Goal: Check status: Check status

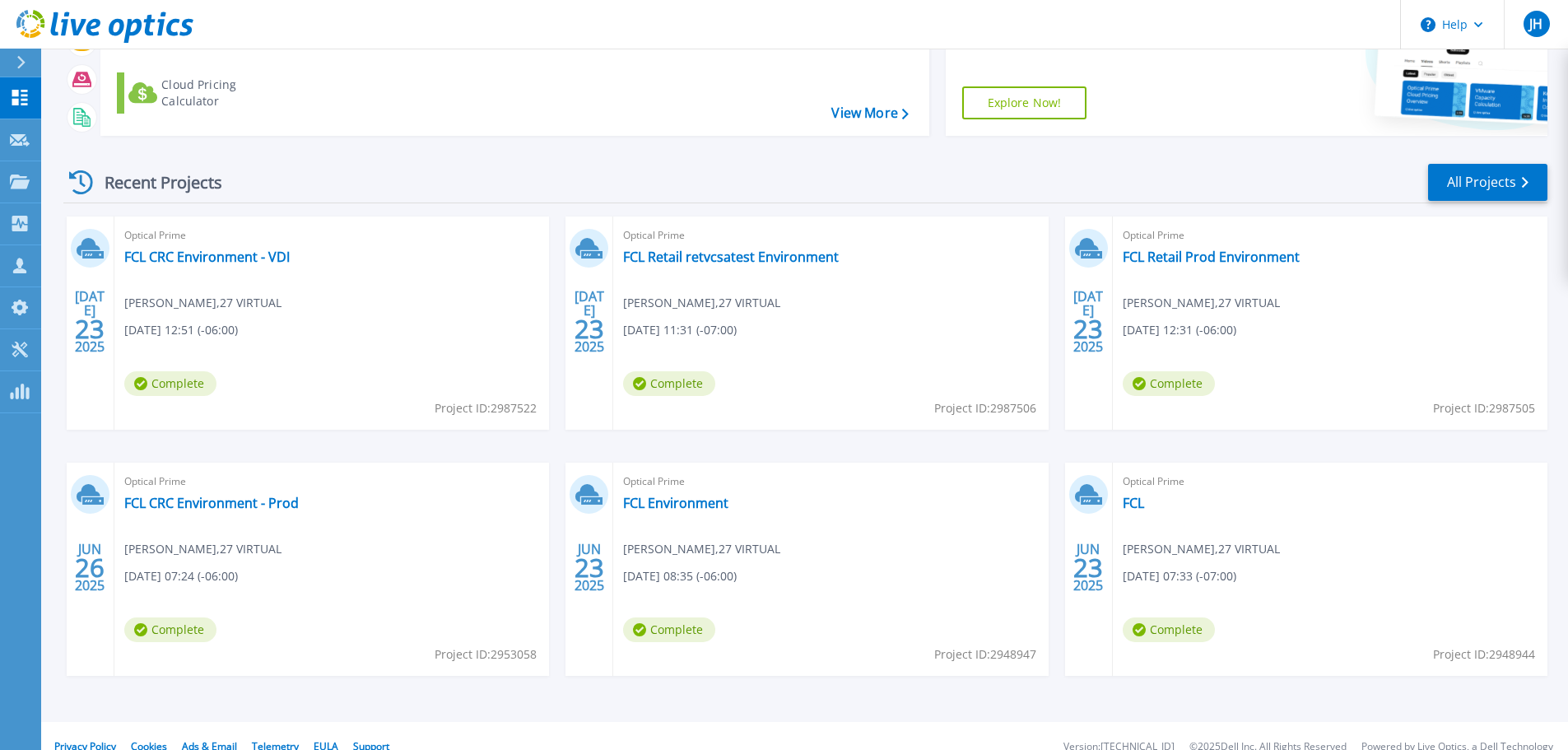
scroll to position [152, 0]
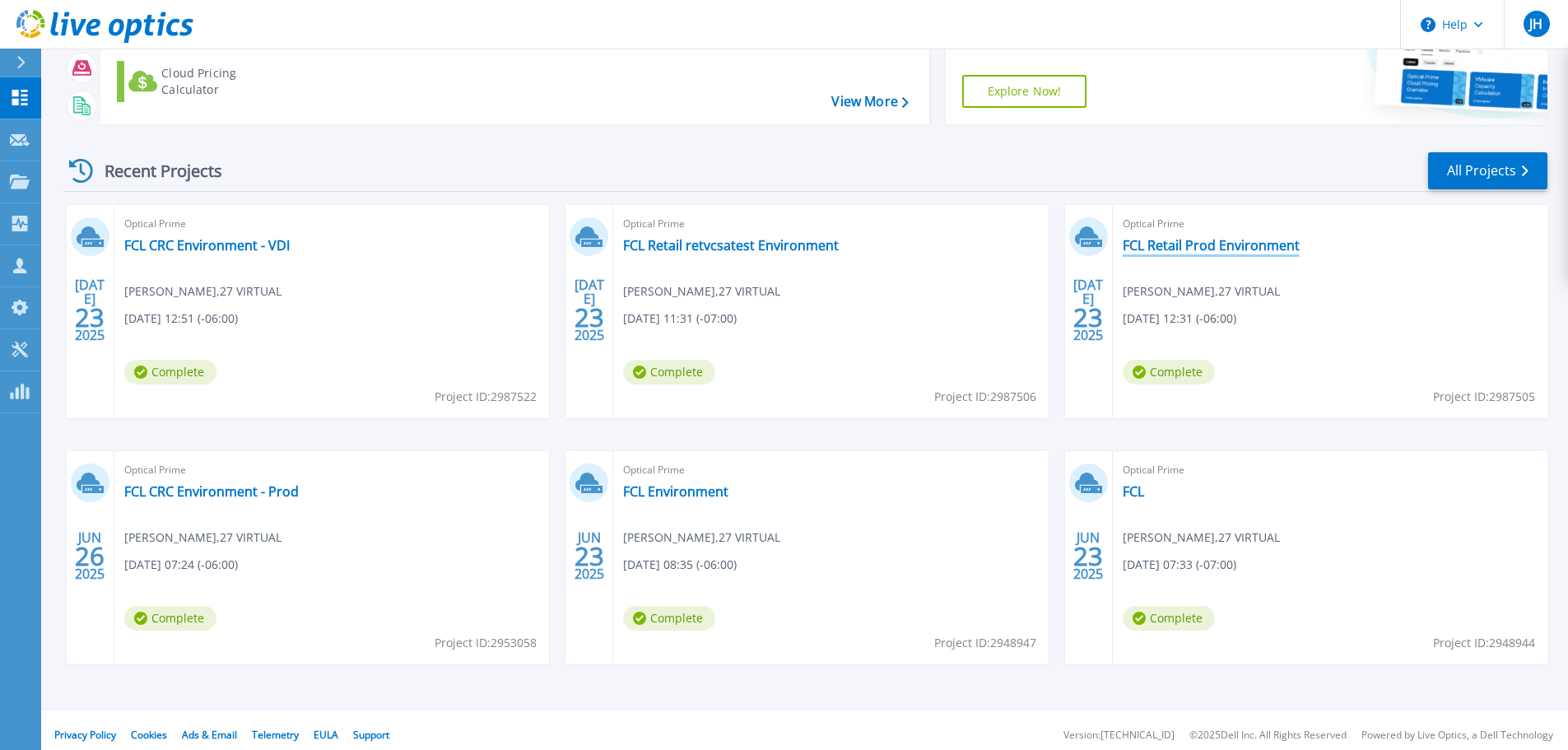
click at [1231, 237] on link "FCL Retail Prod Environment" at bounding box center [1210, 245] width 177 height 16
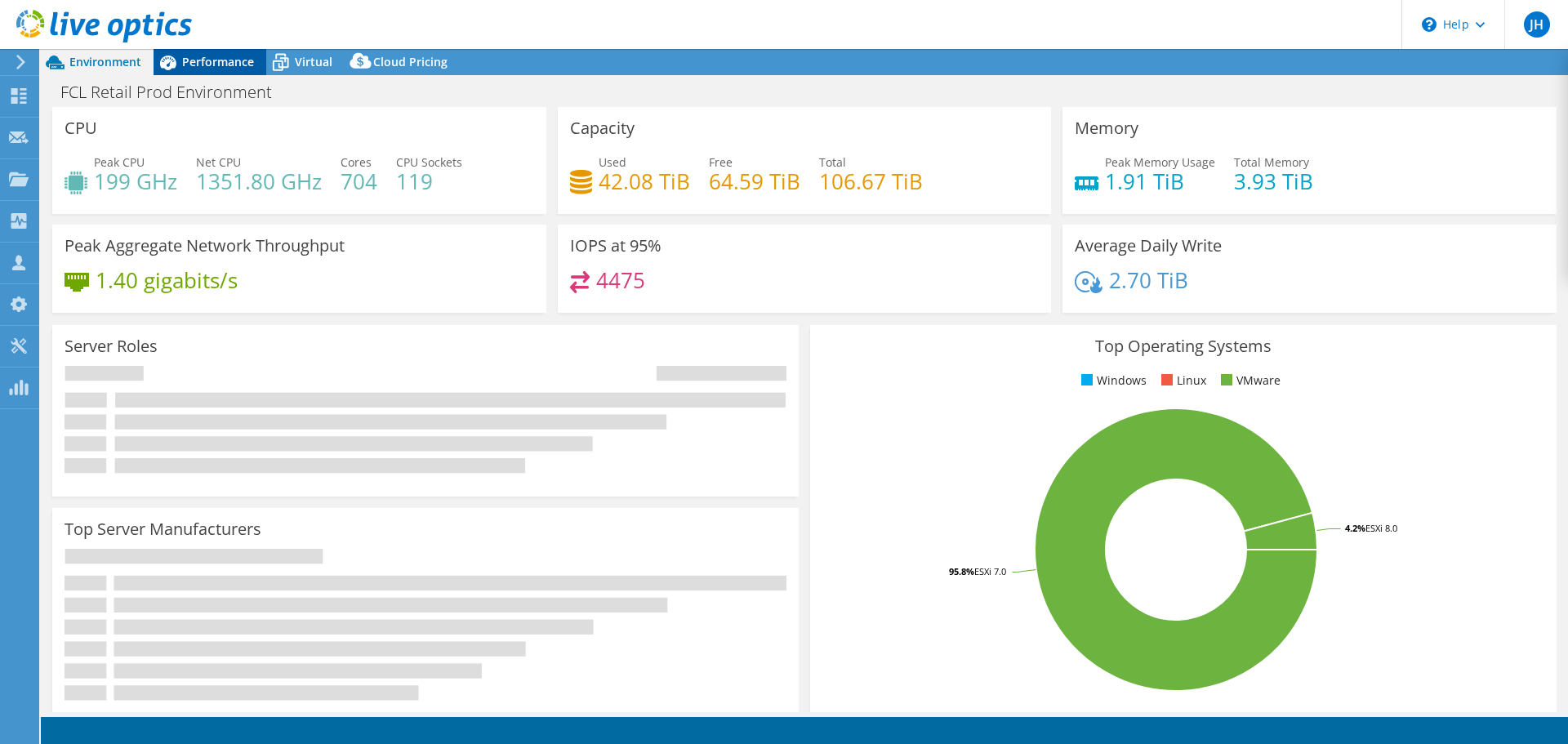
select select "USD"
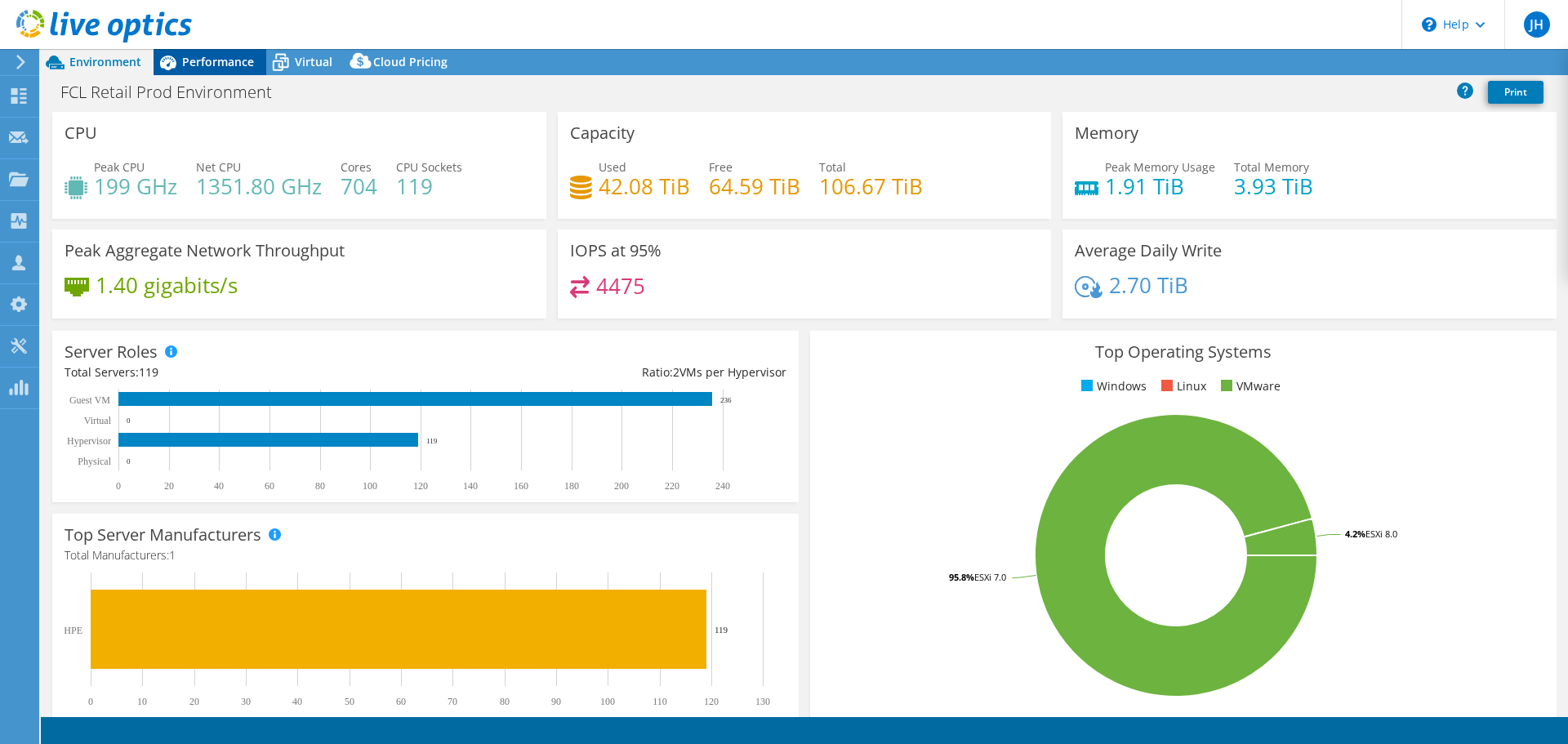
click at [196, 59] on span "Performance" at bounding box center [218, 62] width 72 height 15
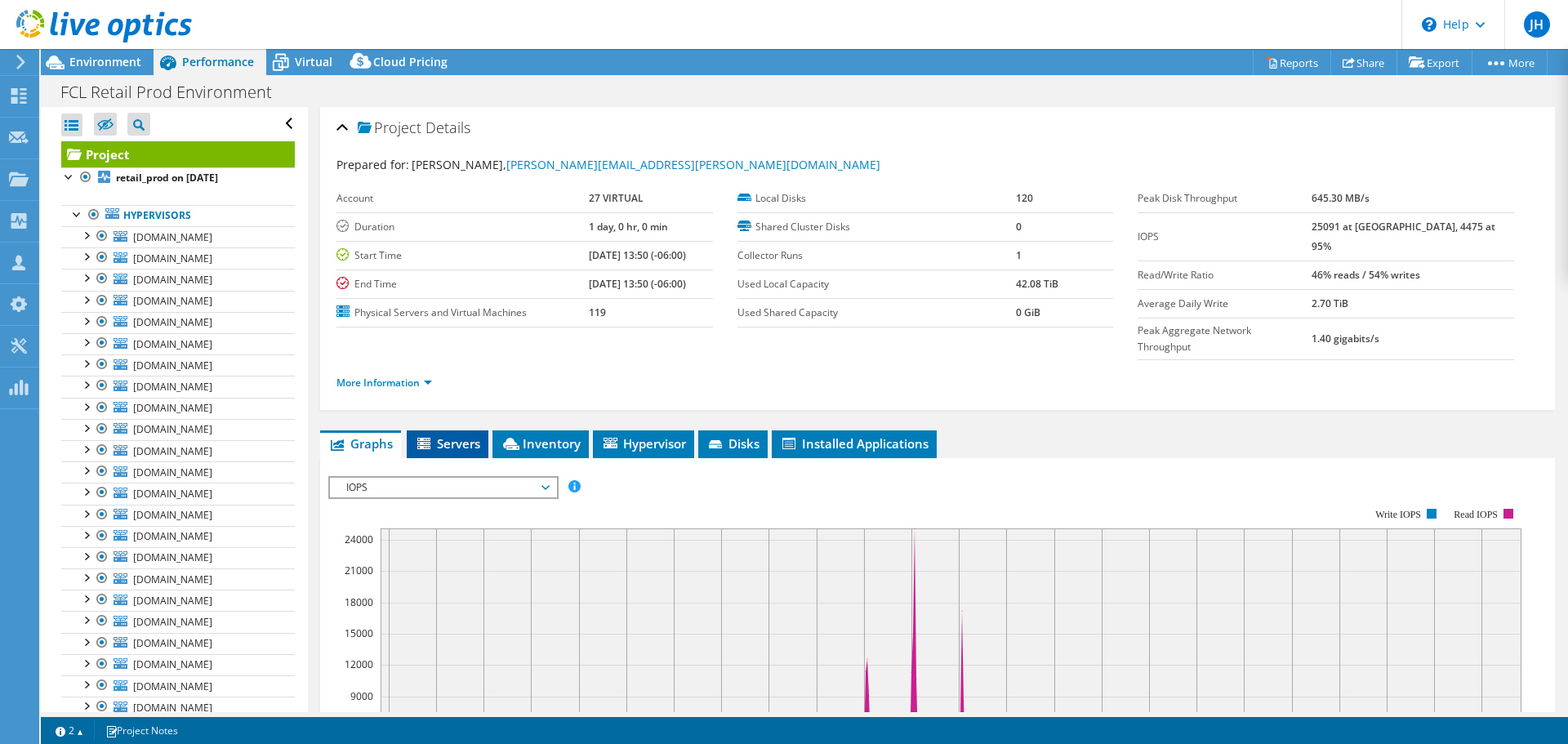
click at [451, 436] on span "Servers" at bounding box center [447, 443] width 65 height 16
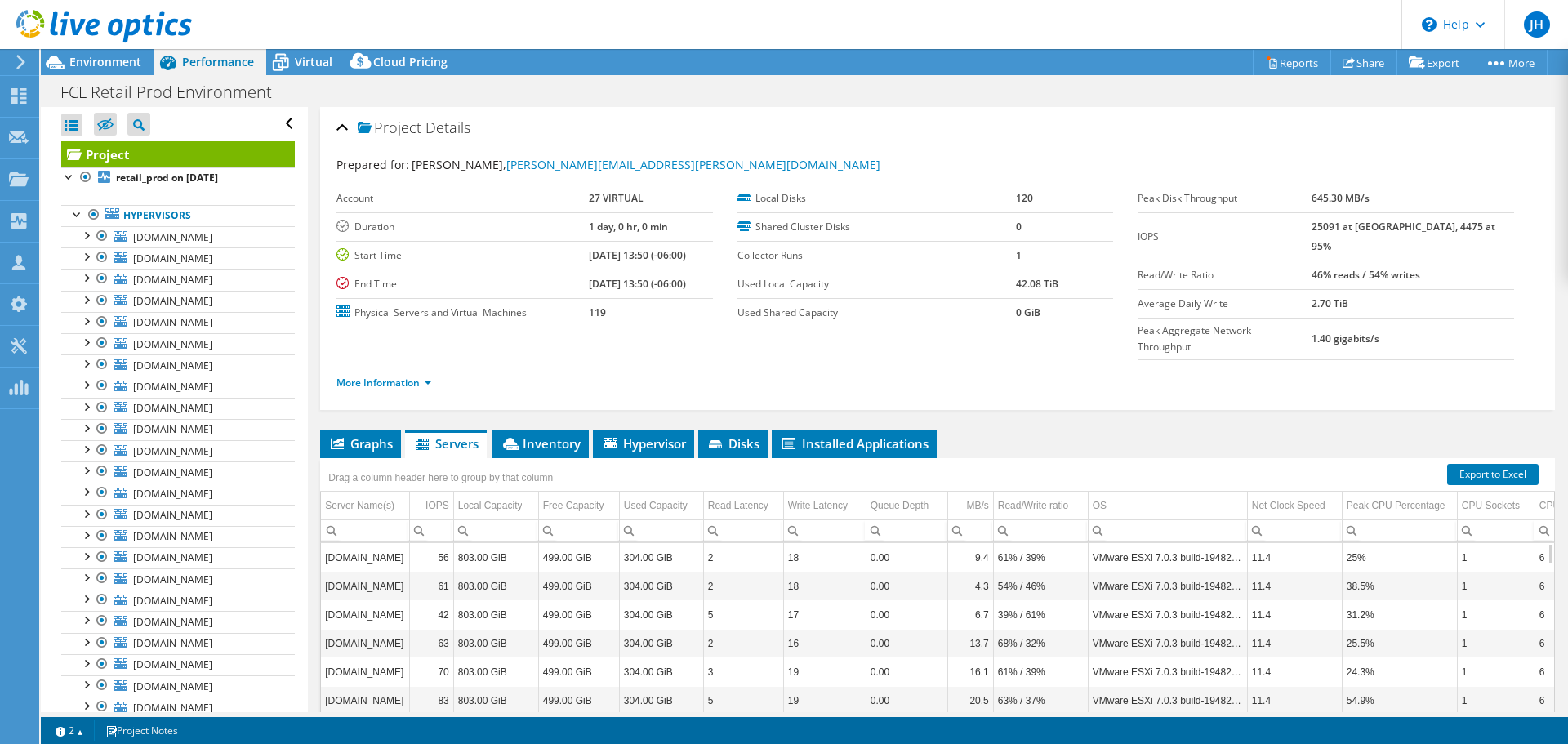
drag, startPoint x: 644, startPoint y: 551, endPoint x: 958, endPoint y: 556, distance: 314.0
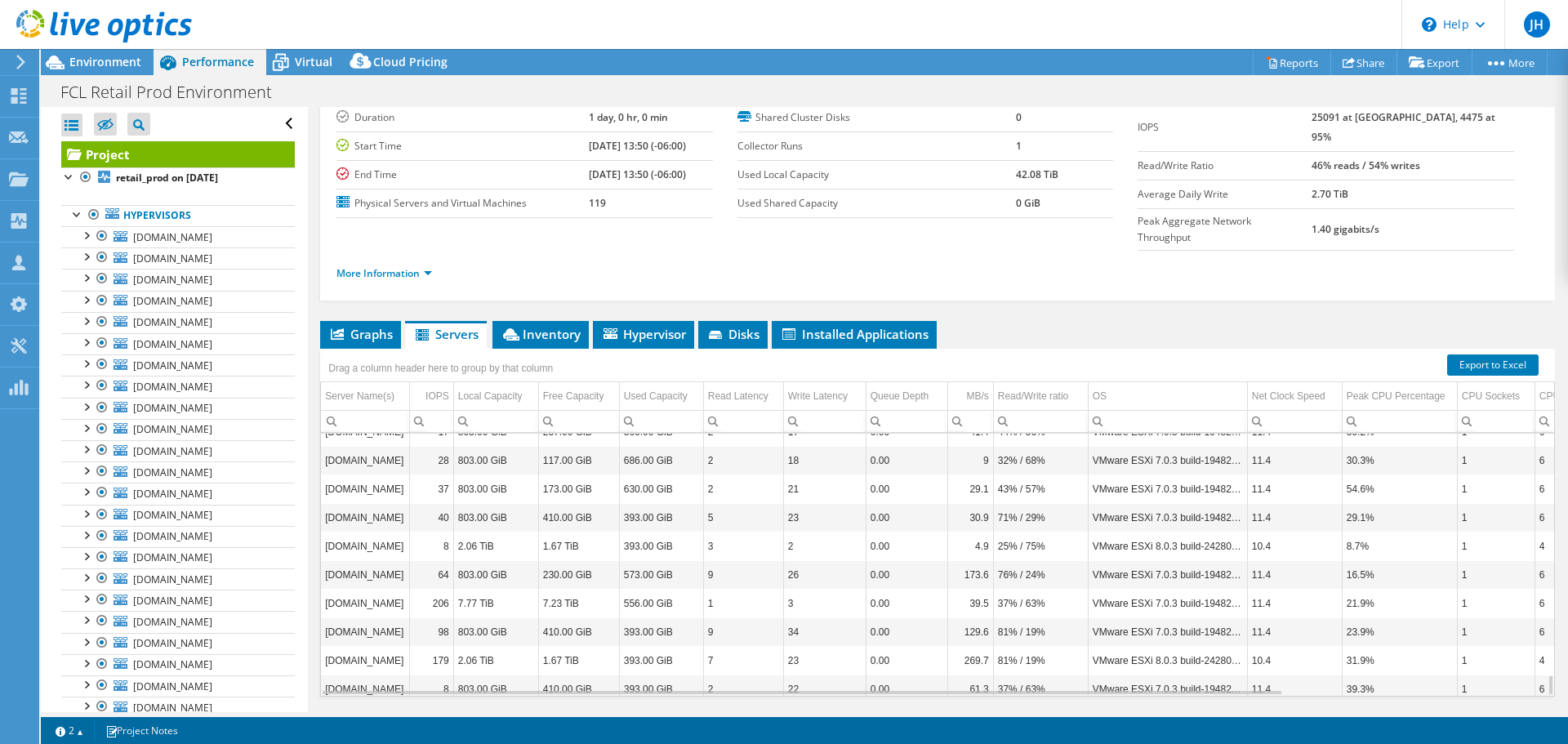
scroll to position [3002, 0]
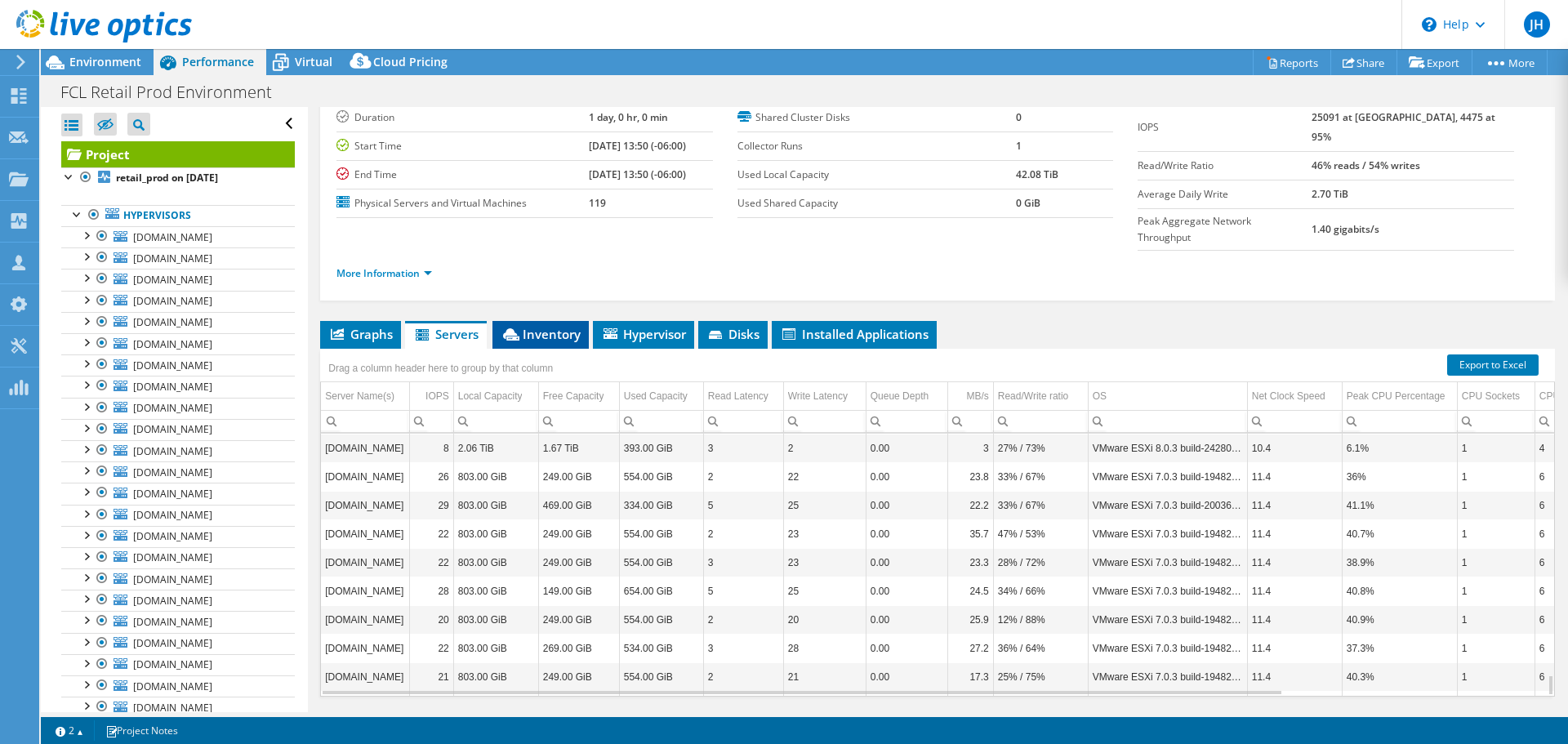
click at [534, 326] on span "Inventory" at bounding box center [541, 333] width 80 height 16
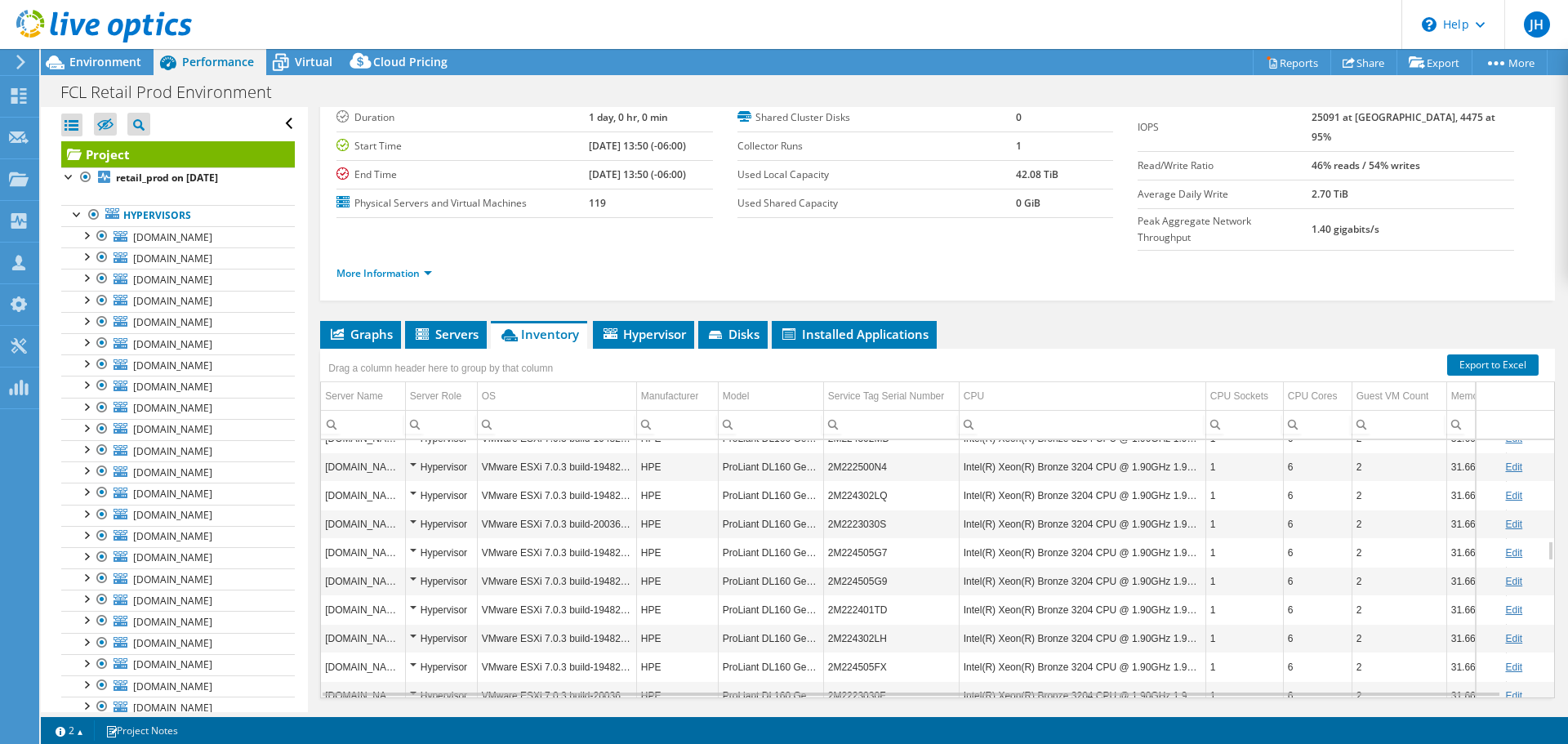
scroll to position [1372, 0]
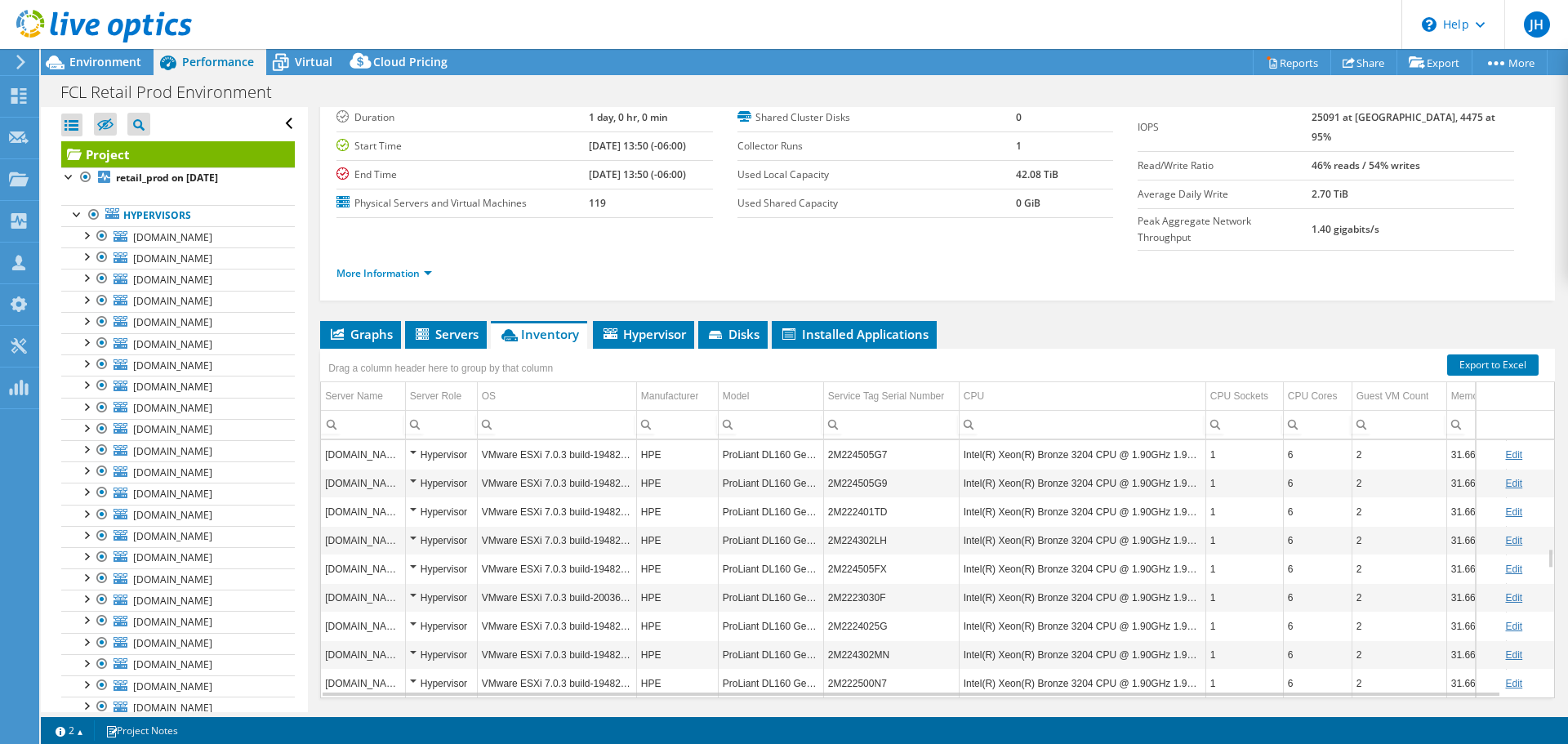
drag, startPoint x: 982, startPoint y: 539, endPoint x: 1017, endPoint y: 541, distance: 35.1
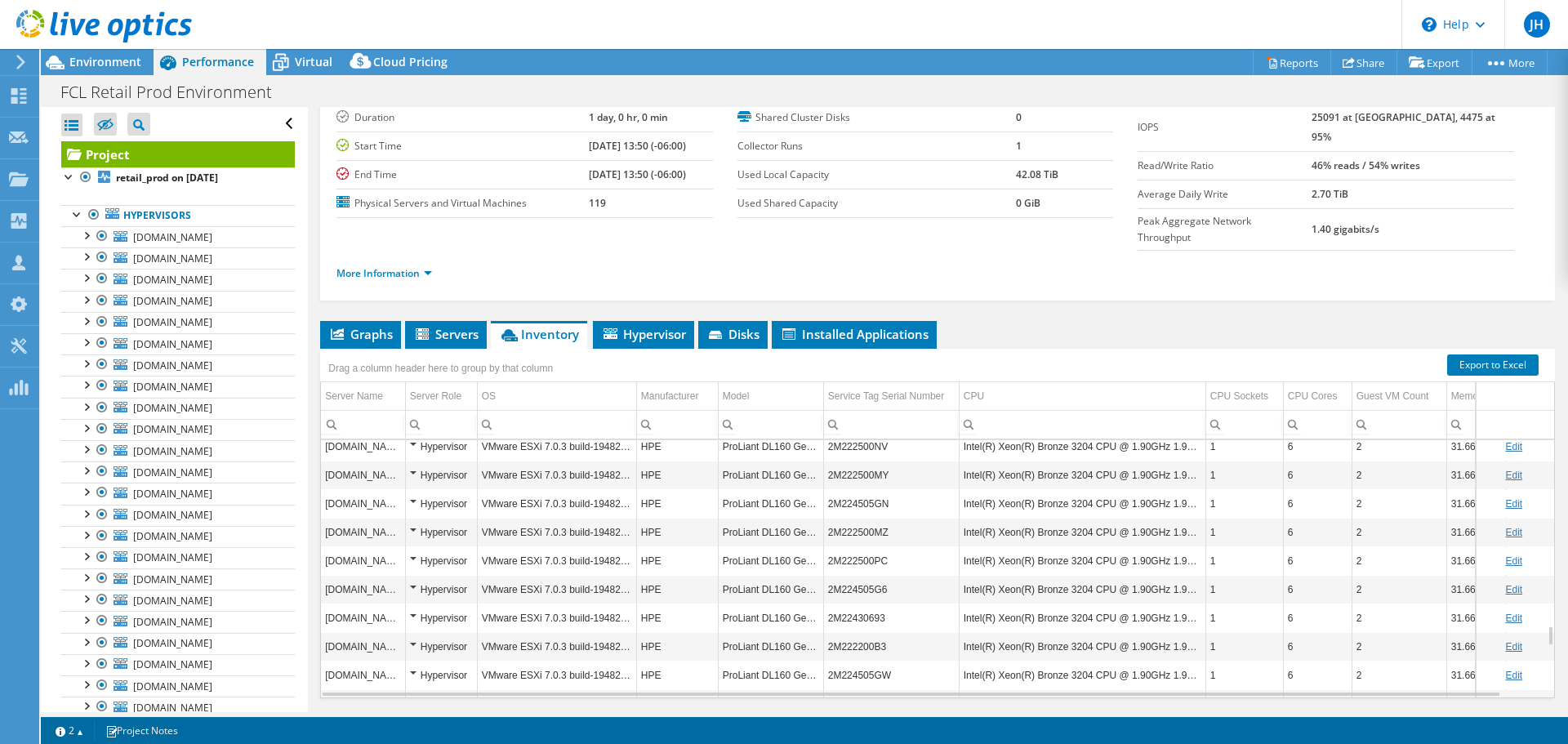
scroll to position [2941, 0]
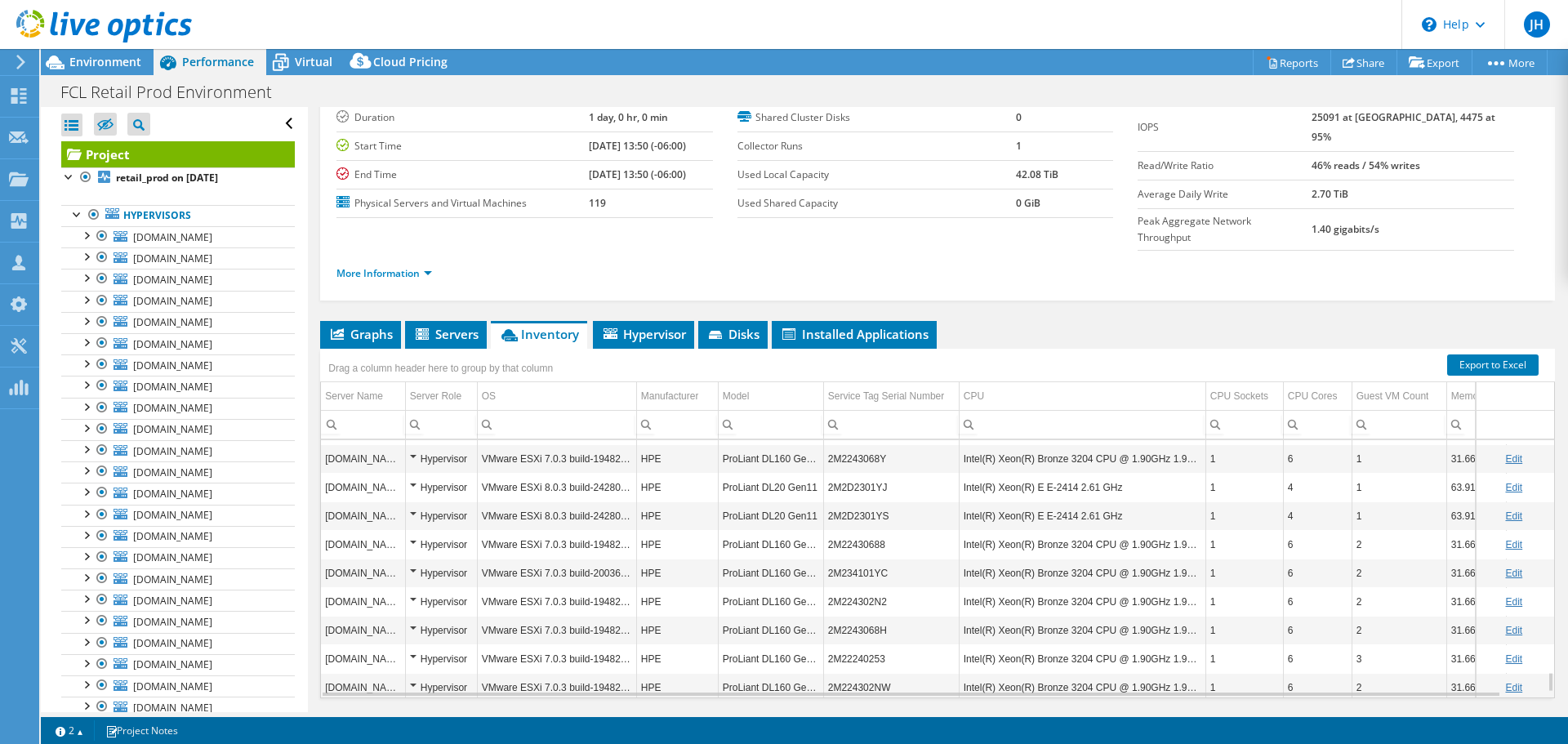
drag, startPoint x: 964, startPoint y: 538, endPoint x: 1198, endPoint y: 533, distance: 234.1
click at [1198, 701] on td "Intel(R) Xeon(R) Bronze 3204 CPU @ 1.90GHz 1.90 GHz" at bounding box center [1081, 716] width 247 height 28
click at [1028, 701] on td "Intel(R) Xeon(R) Bronze 3204 CPU @ 1.90GHz 1.90 GHz" at bounding box center [1081, 716] width 247 height 28
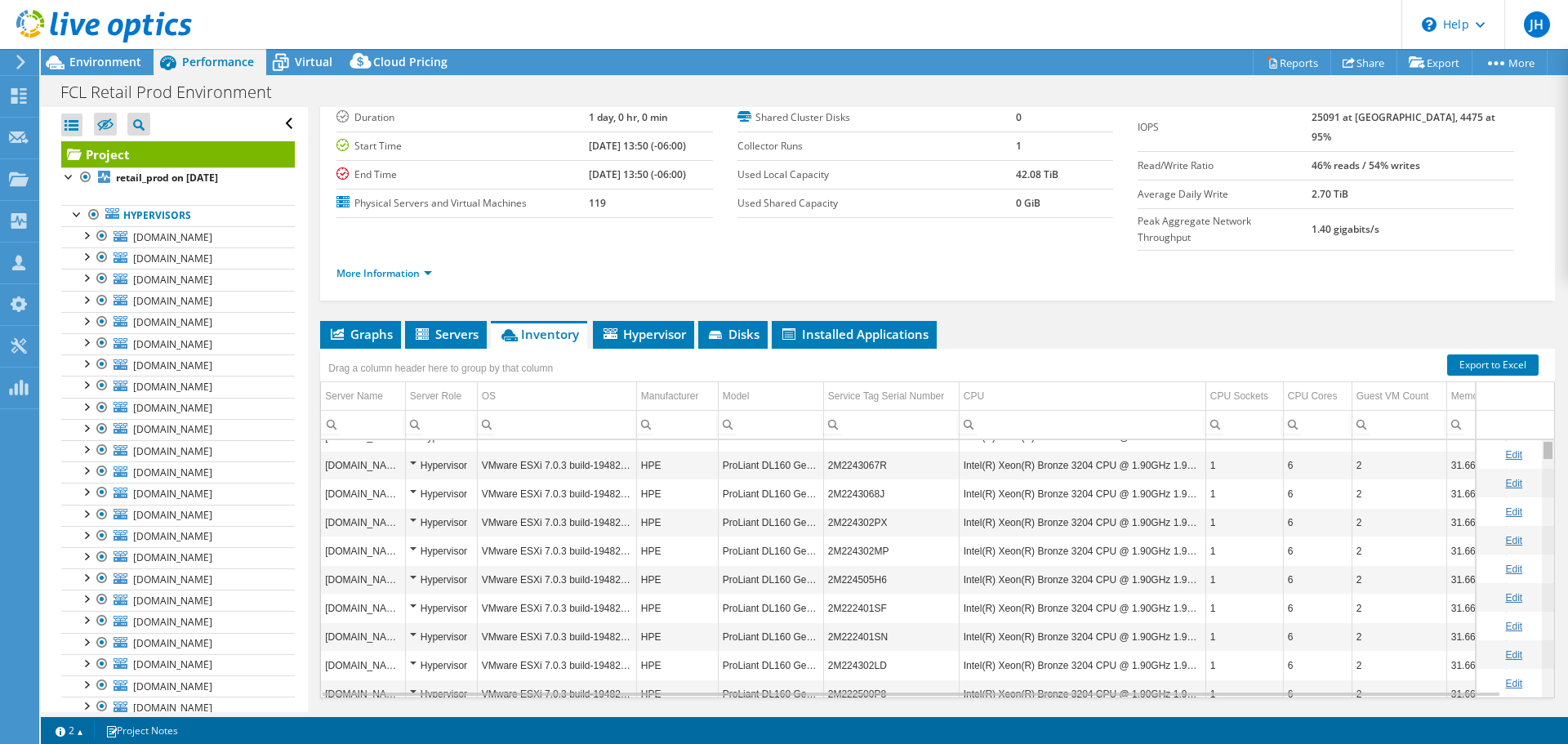
scroll to position [0, 0]
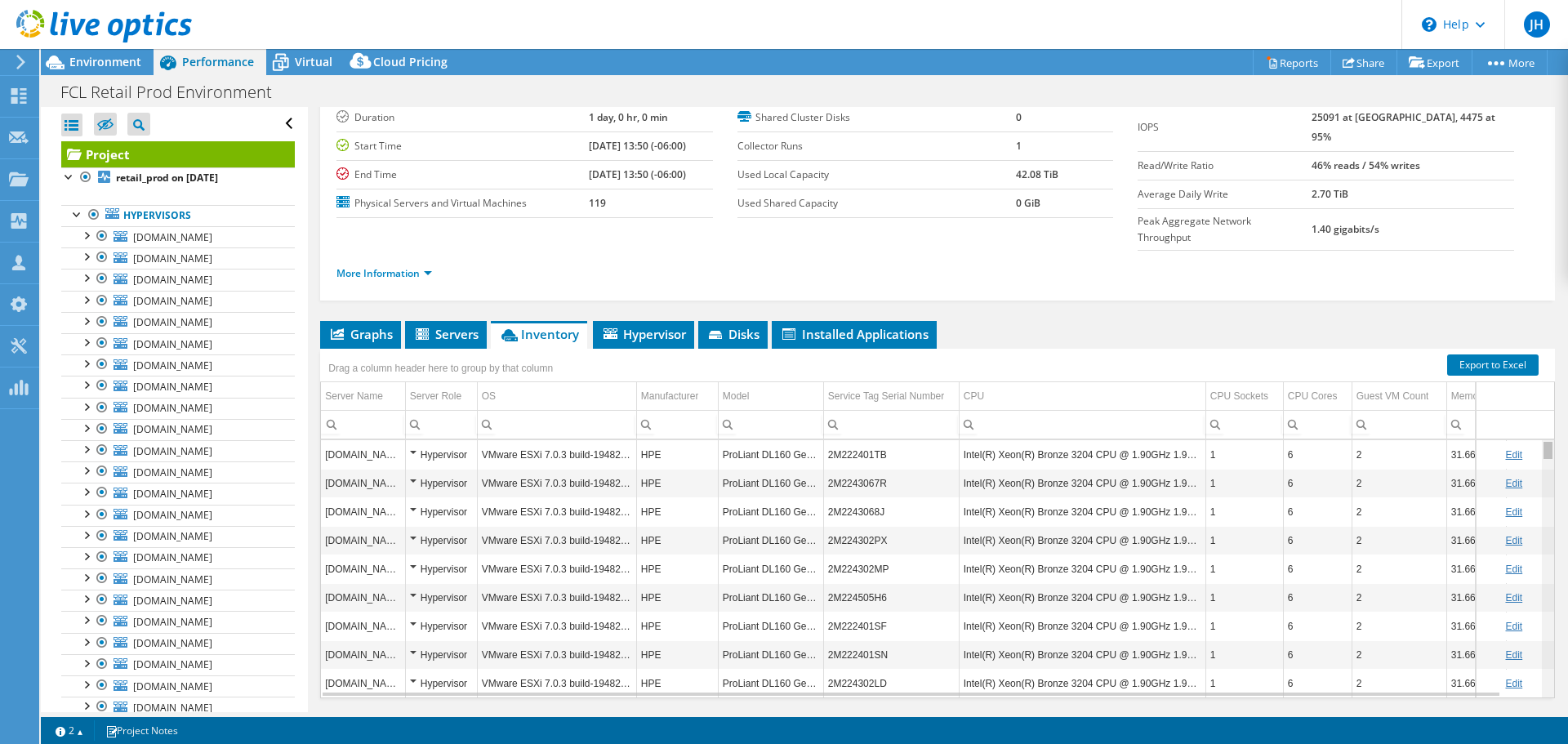
drag, startPoint x: 1539, startPoint y: 624, endPoint x: 1536, endPoint y: 377, distance: 247.0
click at [1536, 377] on body "JH Channel Partner [PERSON_NAME] [PERSON_NAME][EMAIL_ADDRESS][PERSON_NAME][DOMA…" at bounding box center [784, 372] width 1568 height 744
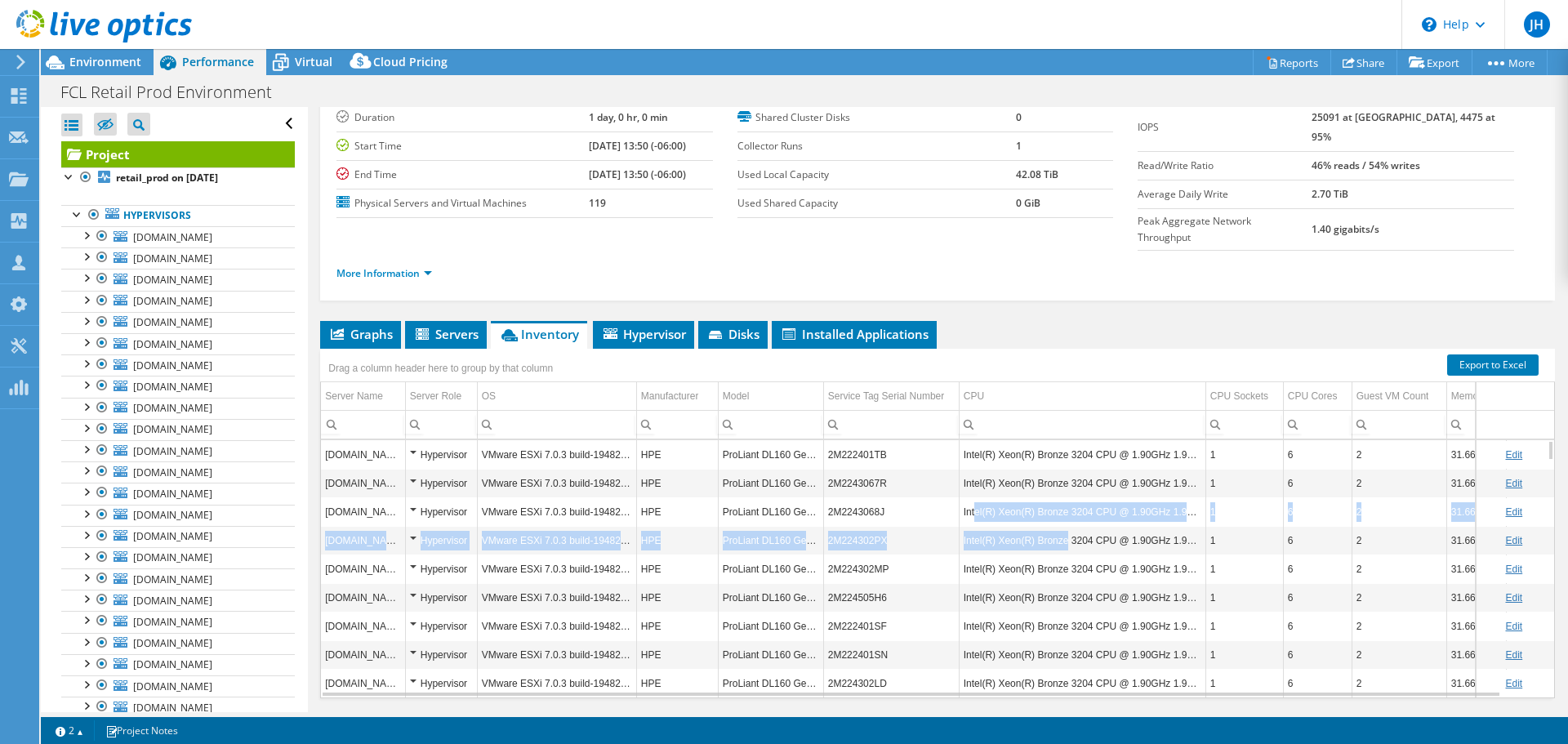
drag, startPoint x: 975, startPoint y: 456, endPoint x: 1063, endPoint y: 477, distance: 90.5
click at [1063, 526] on td "Intel(R) Xeon(R) Bronze 3204 CPU @ 1.90GHz 1.90 GHz" at bounding box center [1081, 540] width 247 height 28
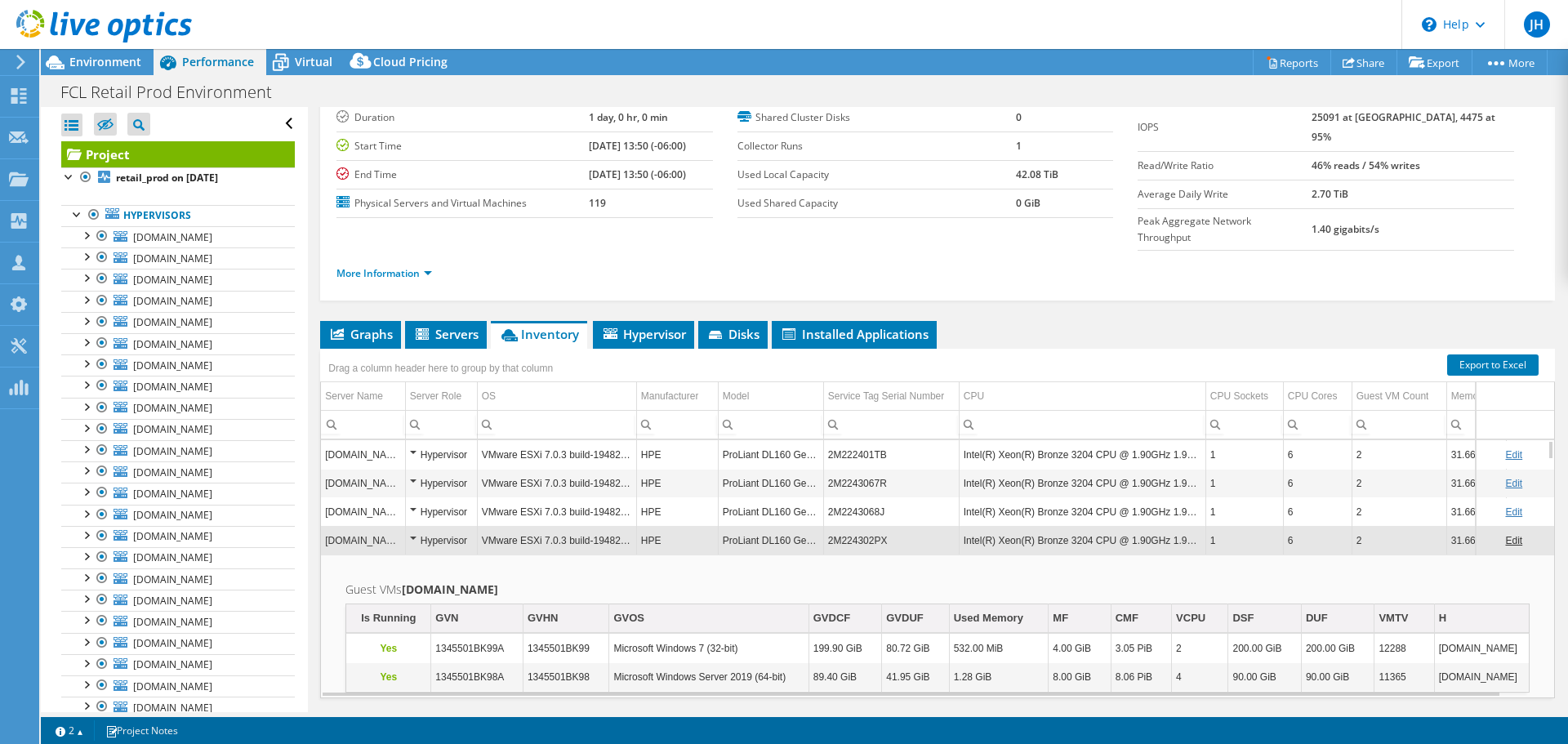
click at [1106, 321] on ul "Graphs Servers Inventory Hypervisor Disks Cluster Disks Installed Applications" at bounding box center [936, 334] width 1234 height 28
